Goal: Task Accomplishment & Management: Use online tool/utility

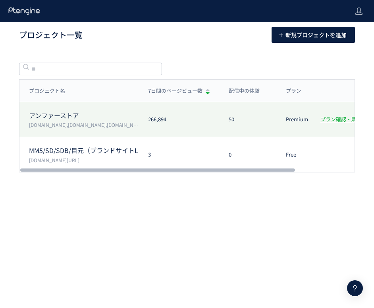
click at [65, 114] on p "アンファーストア" at bounding box center [84, 115] width 110 height 9
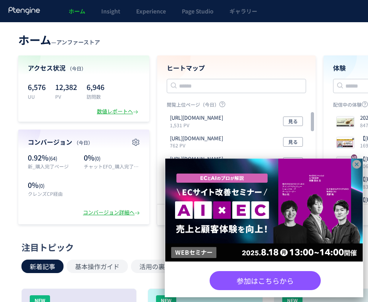
click at [356, 164] on icon at bounding box center [357, 165] width 10 height 10
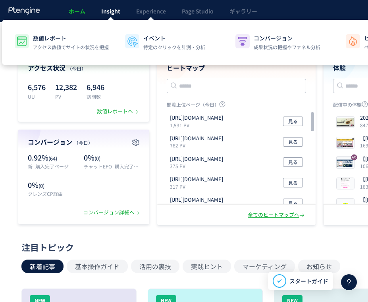
click at [112, 10] on span "Insight" at bounding box center [110, 11] width 19 height 8
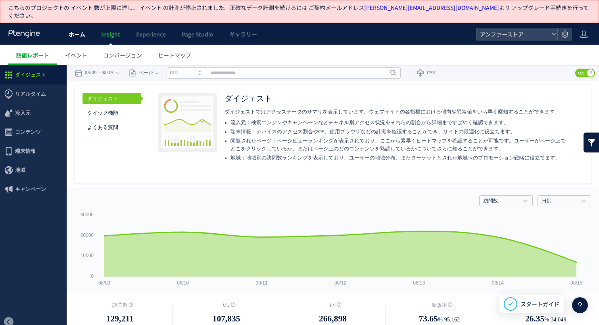
click at [77, 30] on span "ホーム" at bounding box center [77, 34] width 17 height 8
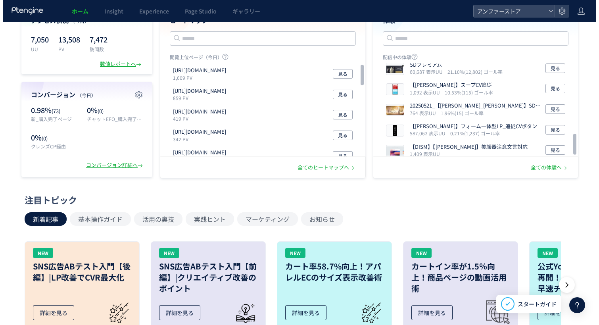
scroll to position [318, 0]
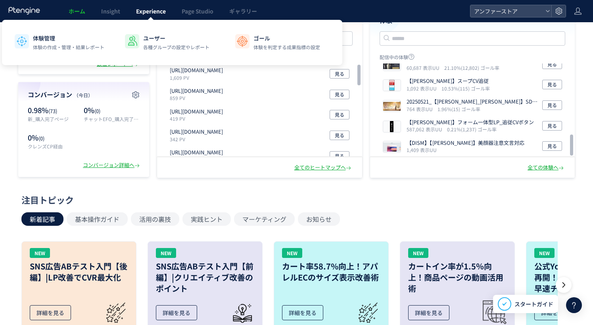
click at [146, 10] on span "Experience" at bounding box center [151, 11] width 30 height 8
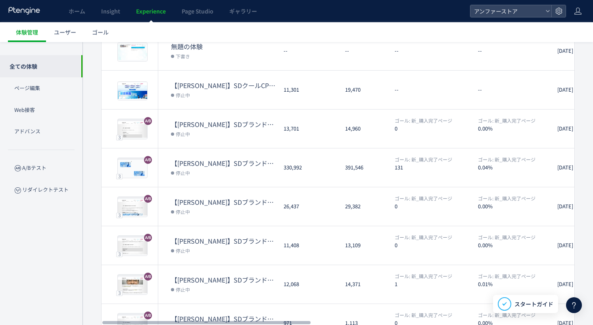
scroll to position [238, 0]
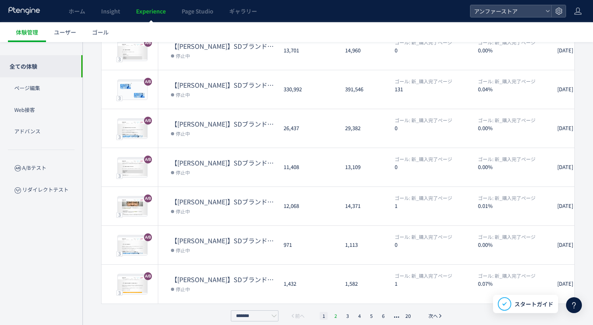
click at [344, 308] on li "2" at bounding box center [348, 316] width 8 height 8
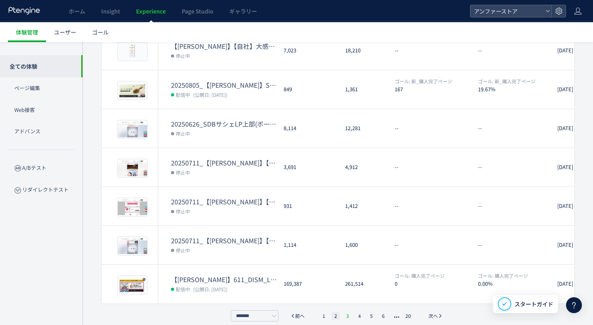
click at [356, 308] on li "3" at bounding box center [360, 316] width 8 height 8
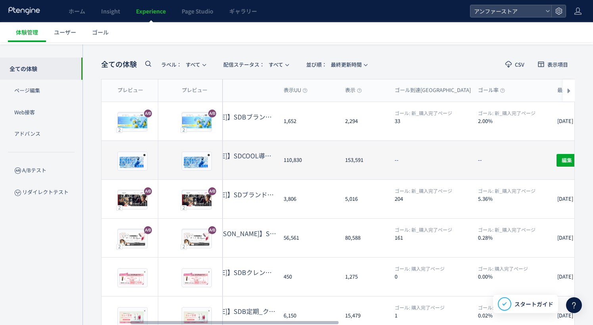
scroll to position [0, 77]
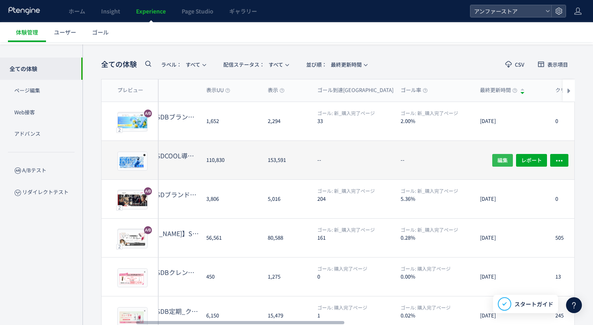
click at [497, 154] on span "編集" at bounding box center [503, 160] width 10 height 13
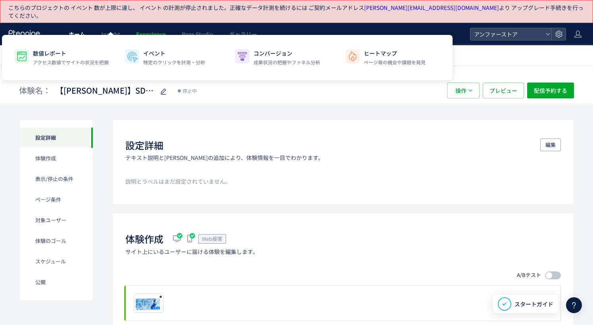
click at [83, 30] on span "ホーム" at bounding box center [77, 34] width 17 height 8
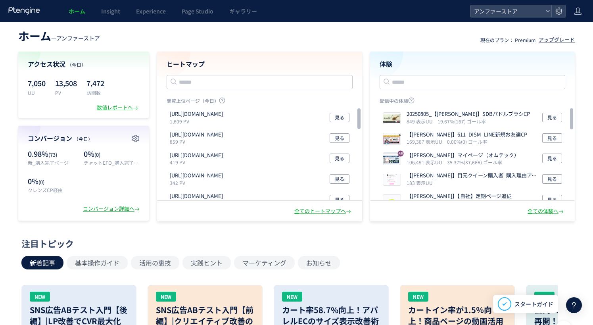
scroll to position [3, 0]
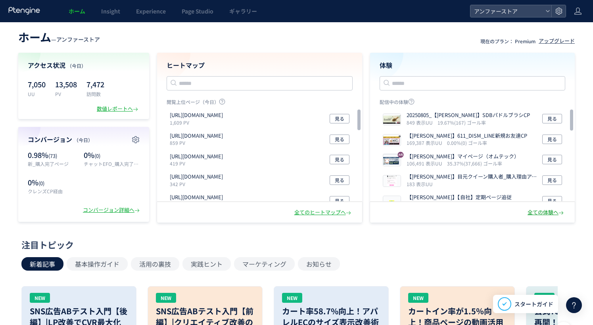
click at [497, 212] on div "全ての体験へ" at bounding box center [547, 213] width 38 height 8
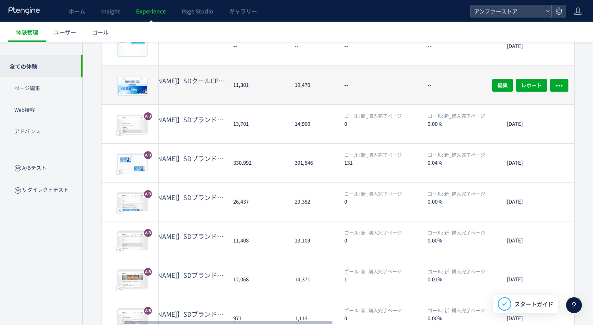
scroll to position [238, 0]
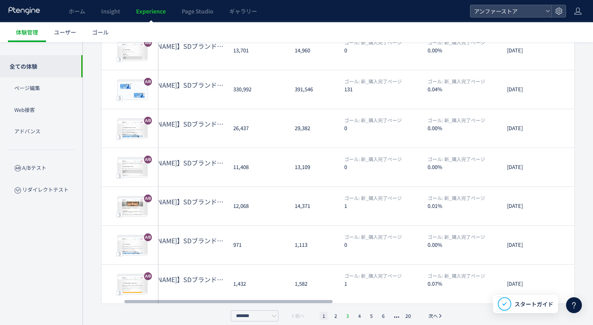
click at [356, 308] on li "3" at bounding box center [360, 316] width 8 height 8
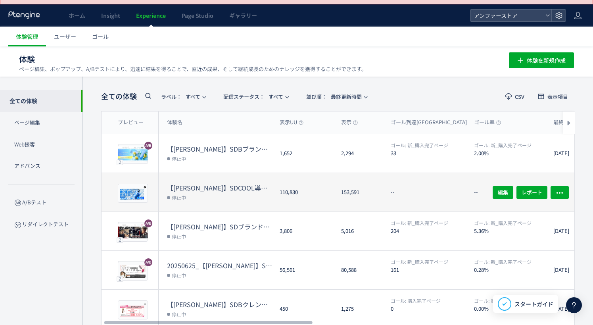
scroll to position [0, 3]
click at [497, 186] on span "レポート" at bounding box center [532, 192] width 21 height 13
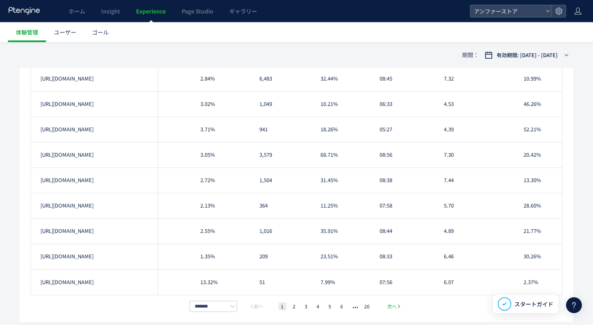
click at [390, 302] on span "次へ" at bounding box center [392, 306] width 10 height 8
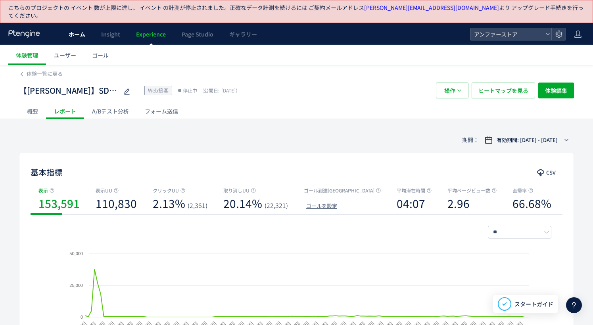
click at [75, 30] on span "ホーム" at bounding box center [77, 34] width 17 height 8
